Goal: Information Seeking & Learning: Understand process/instructions

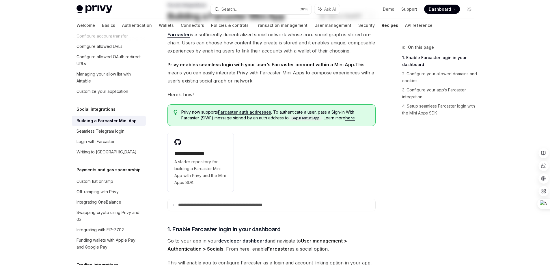
scroll to position [116, 0]
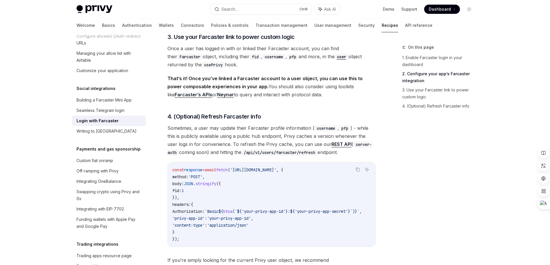
scroll to position [462, 0]
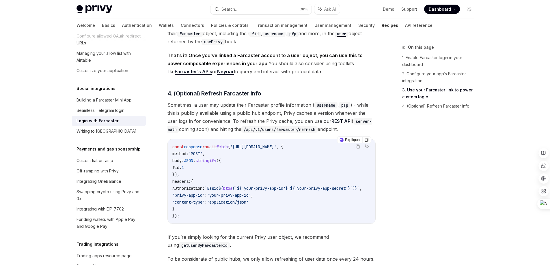
click at [334, 160] on code "const response = await fetch ( 'https://auth.privy.io/api/v1/users/farcaster/re…" at bounding box center [273, 182] width 203 height 76
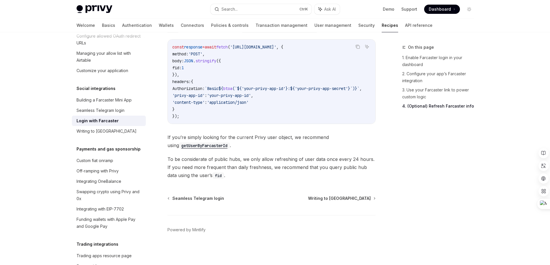
scroll to position [564, 0]
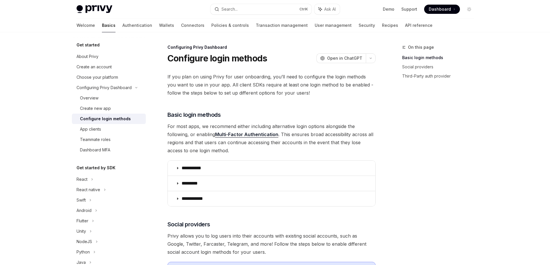
scroll to position [153, 0]
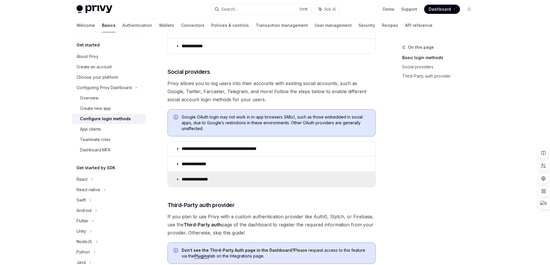
click at [201, 179] on p "**********" at bounding box center [198, 180] width 33 height 6
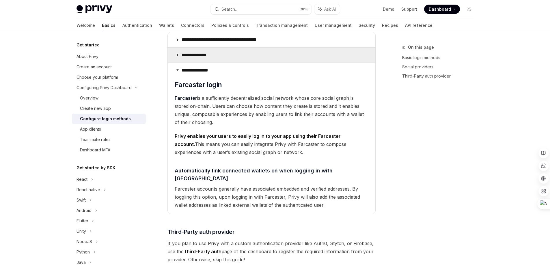
scroll to position [268, 0]
